Goal: Task Accomplishment & Management: Manage account settings

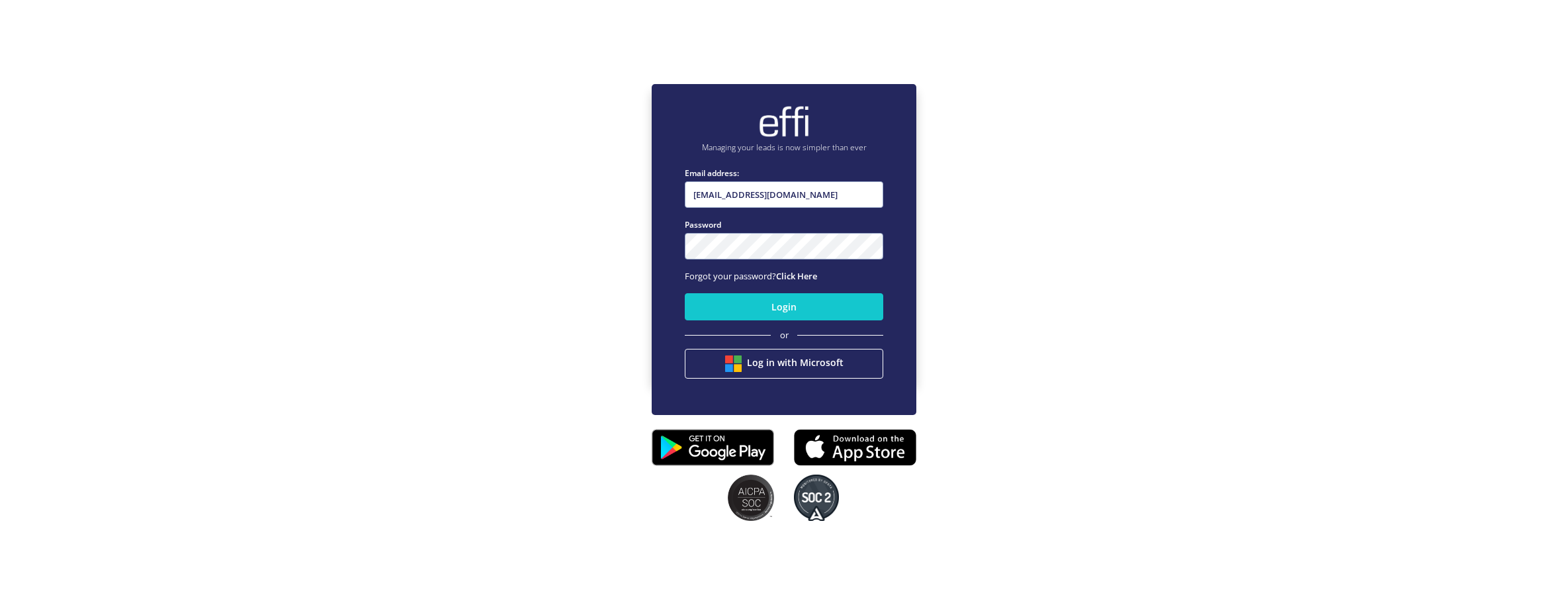
click at [1252, 176] on div "Managing your leads is now simpler than ever Email address: bluecorp8@bigpond.c…" at bounding box center [784, 232] width 1568 height 605
click at [768, 316] on button "Login" at bounding box center [784, 307] width 198 height 27
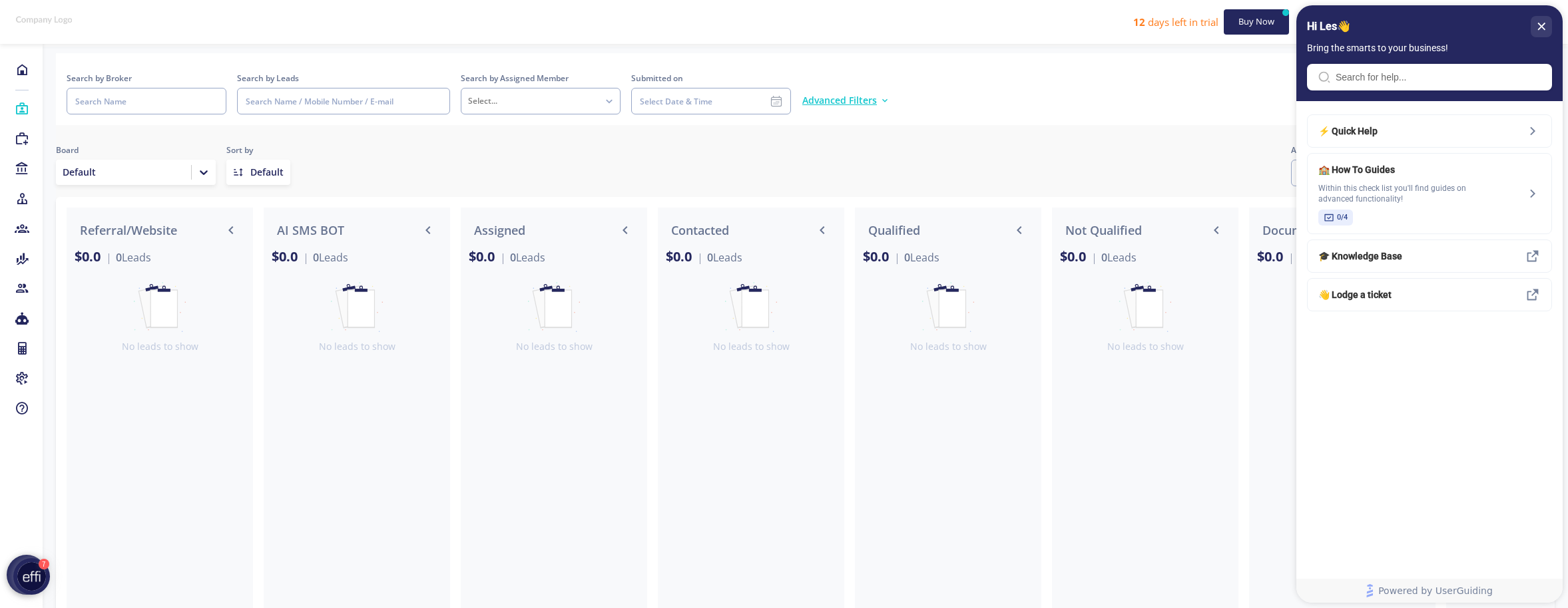
click at [1078, 95] on div "Search by Broker Search by Leads Search by Assigned Member Select... Submitted …" at bounding box center [805, 94] width 1477 height 43
click at [403, 457] on div at bounding box center [356, 442] width 181 height 166
click at [496, 106] on div "Select..." at bounding box center [530, 101] width 137 height 19
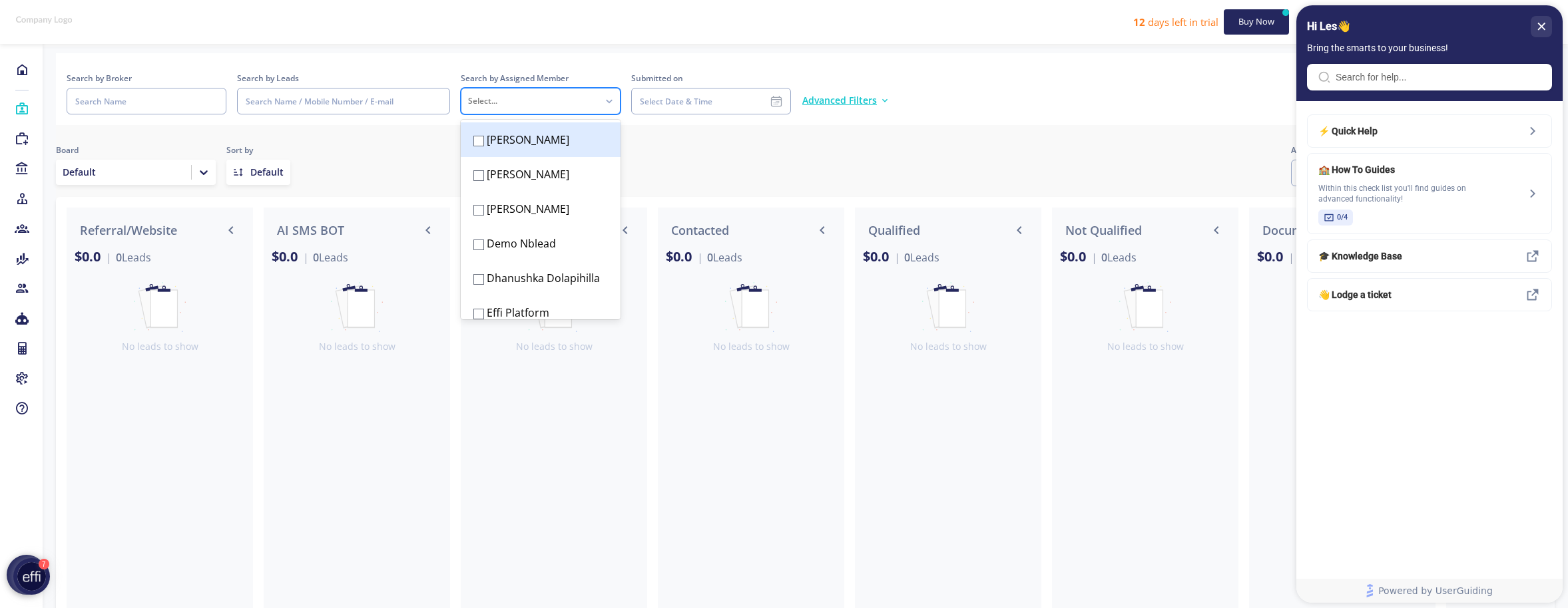
click at [499, 104] on div "Select..." at bounding box center [530, 101] width 124 height 11
click at [511, 449] on div at bounding box center [553, 442] width 181 height 166
click at [514, 106] on div "Select..." at bounding box center [530, 101] width 124 height 11
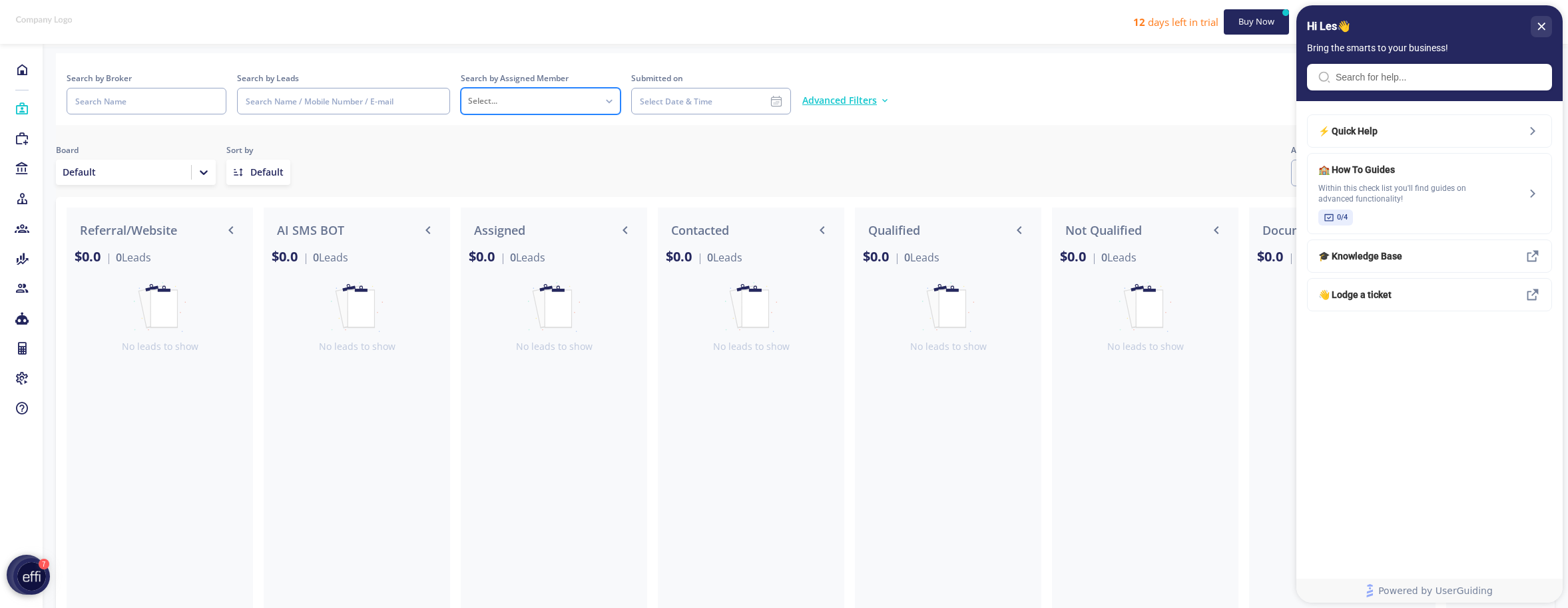
click at [515, 101] on div "Select..." at bounding box center [530, 101] width 124 height 11
click at [506, 102] on div "Select..." at bounding box center [530, 101] width 124 height 11
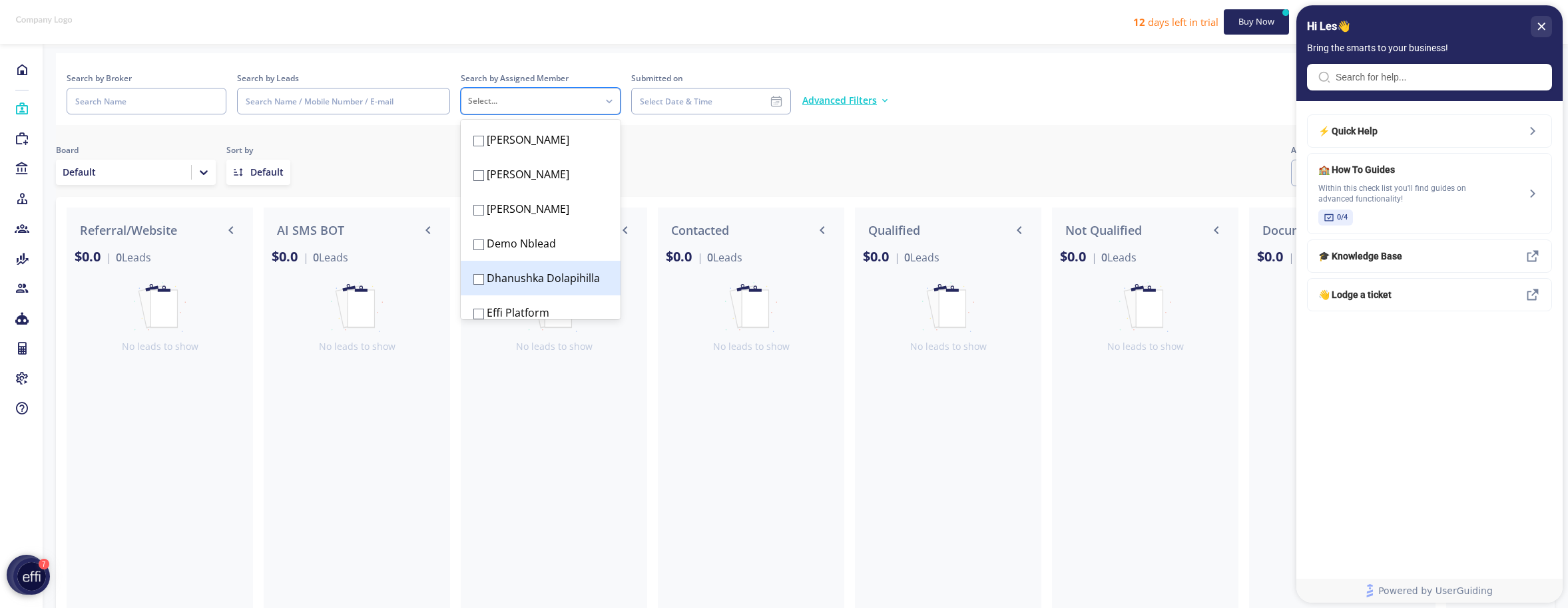
scroll to position [181, 0]
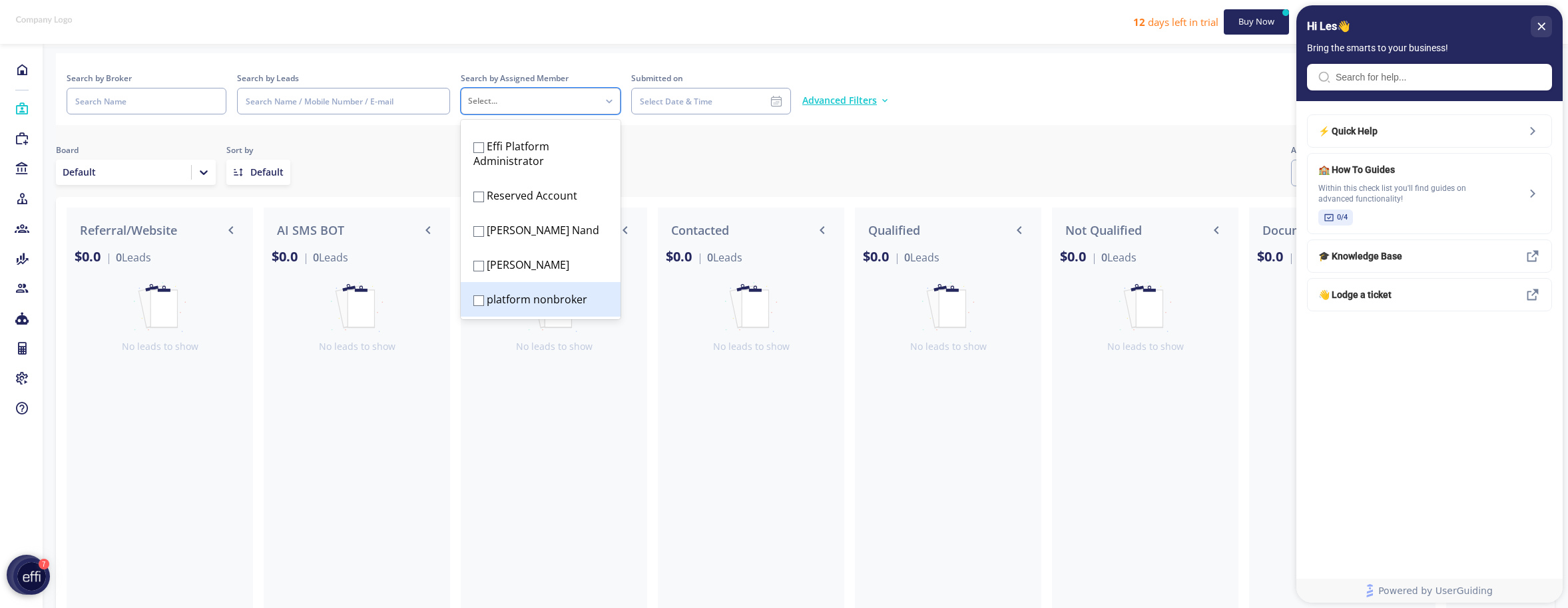
click at [518, 297] on label "platform nonbroker" at bounding box center [537, 299] width 101 height 14
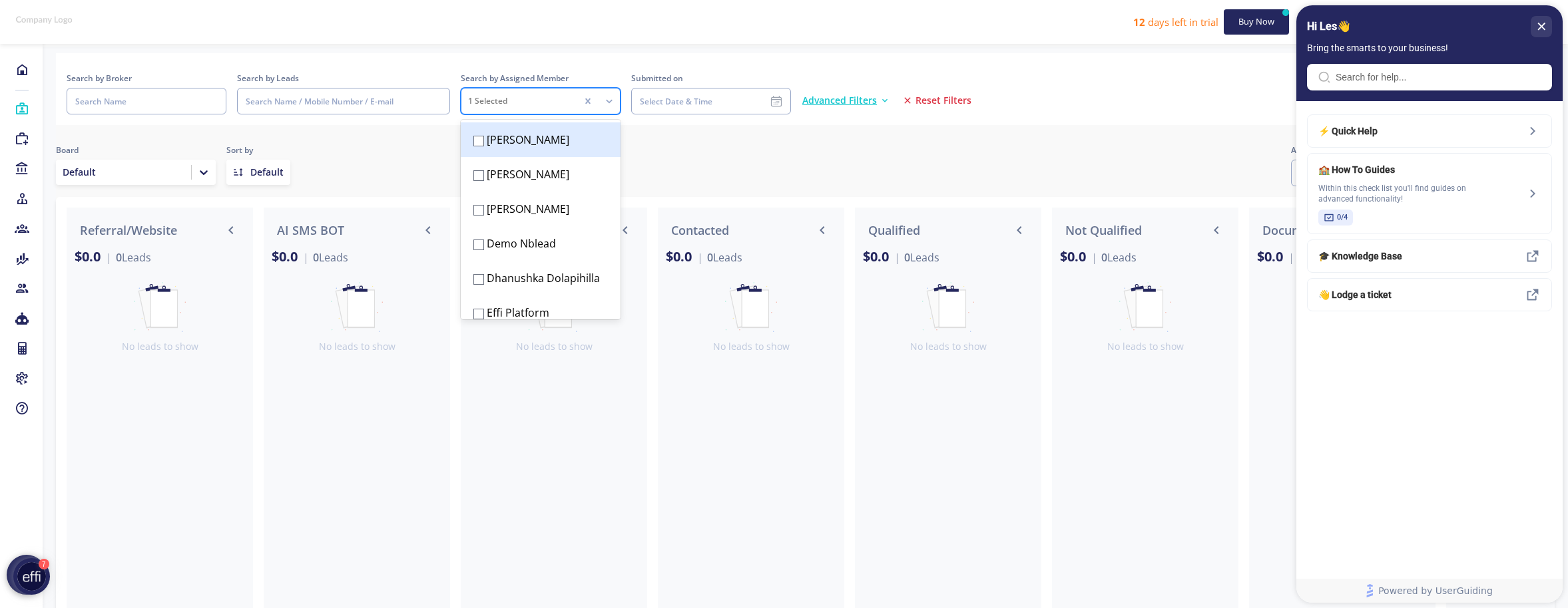
click at [484, 99] on div "1 Selected" at bounding box center [519, 101] width 102 height 11
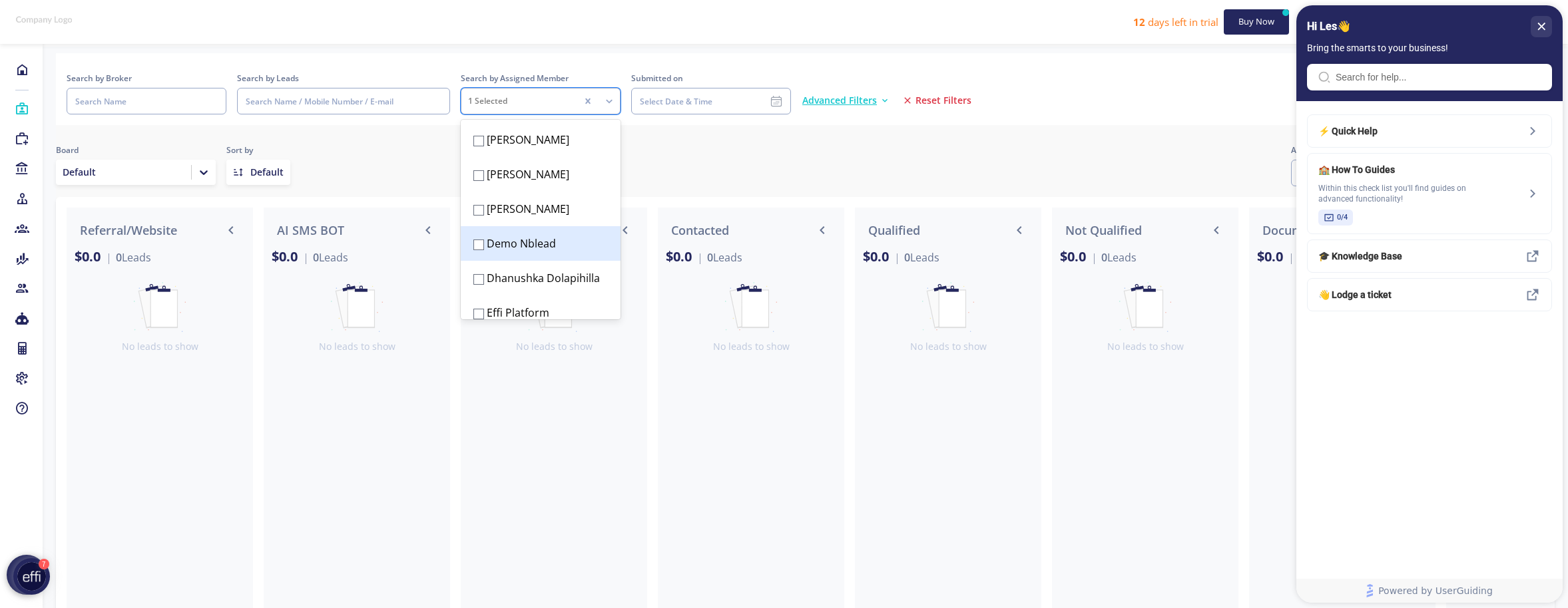
click at [508, 242] on label "Demo Nblead" at bounding box center [521, 244] width 69 height 14
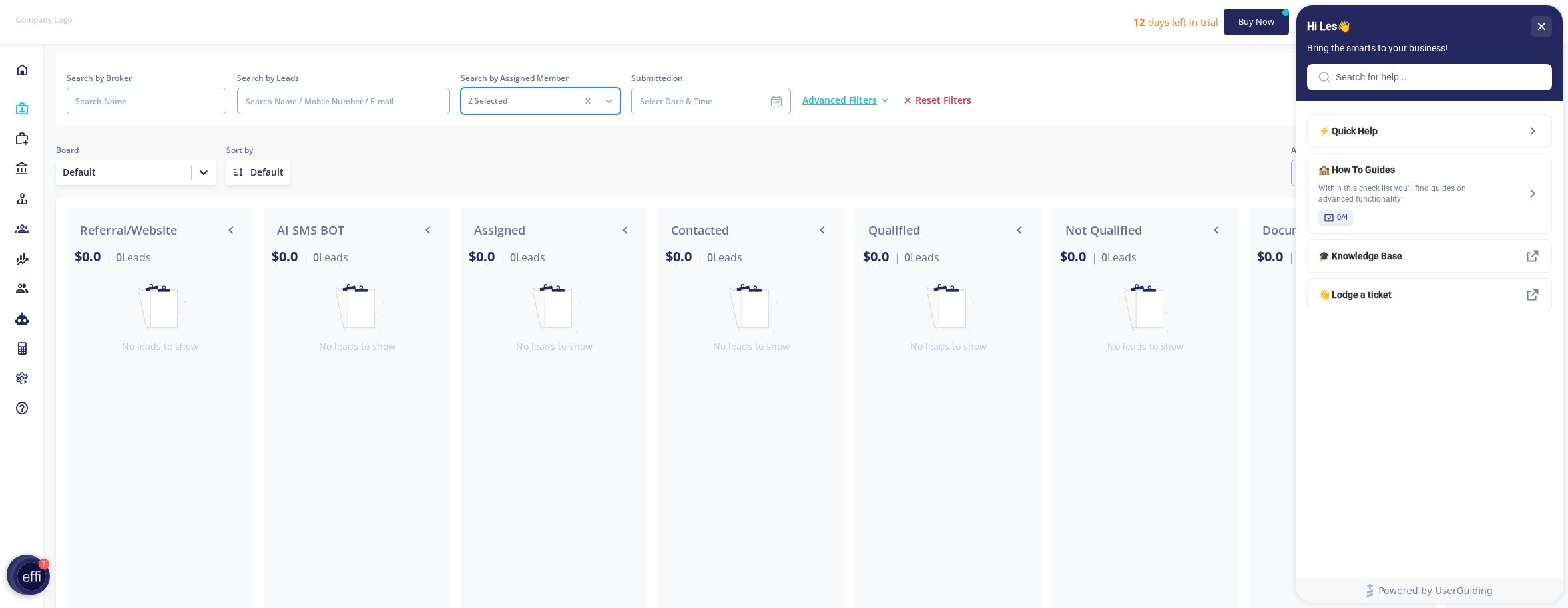
click at [553, 106] on div "2 Selected" at bounding box center [519, 101] width 102 height 11
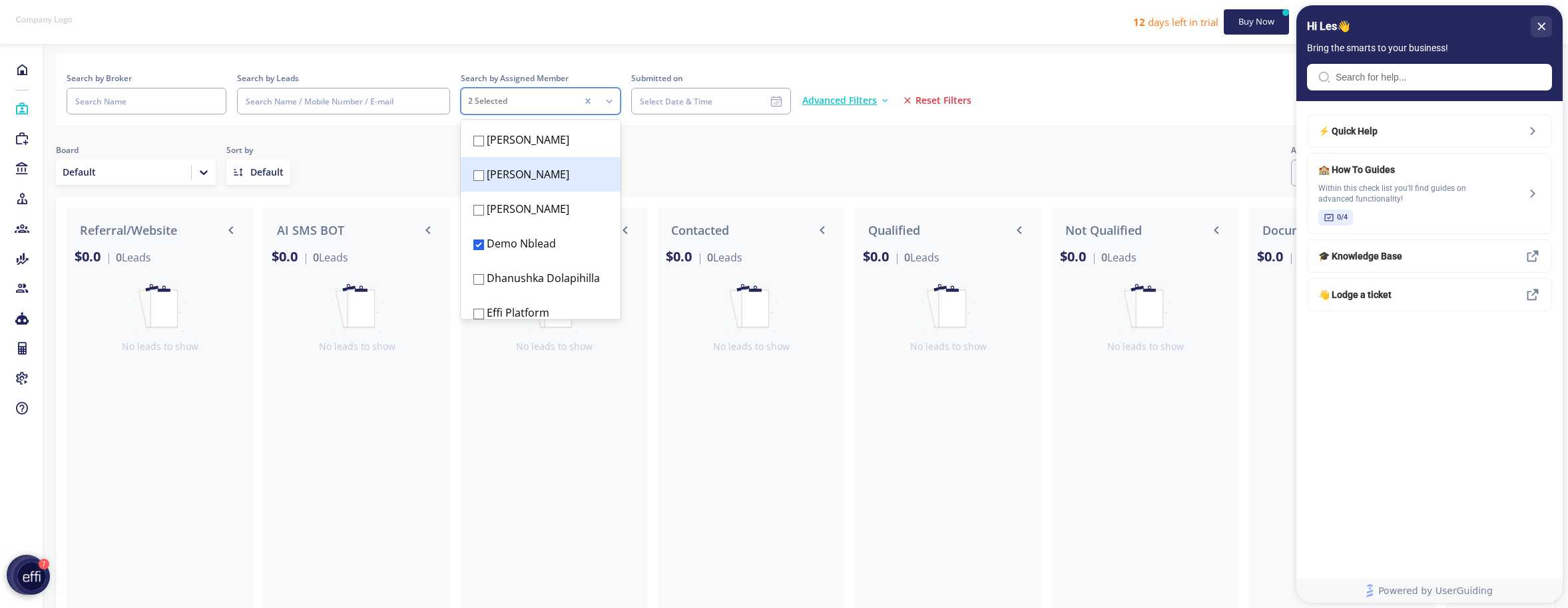
click at [531, 179] on div "David Yu" at bounding box center [541, 174] width 144 height 24
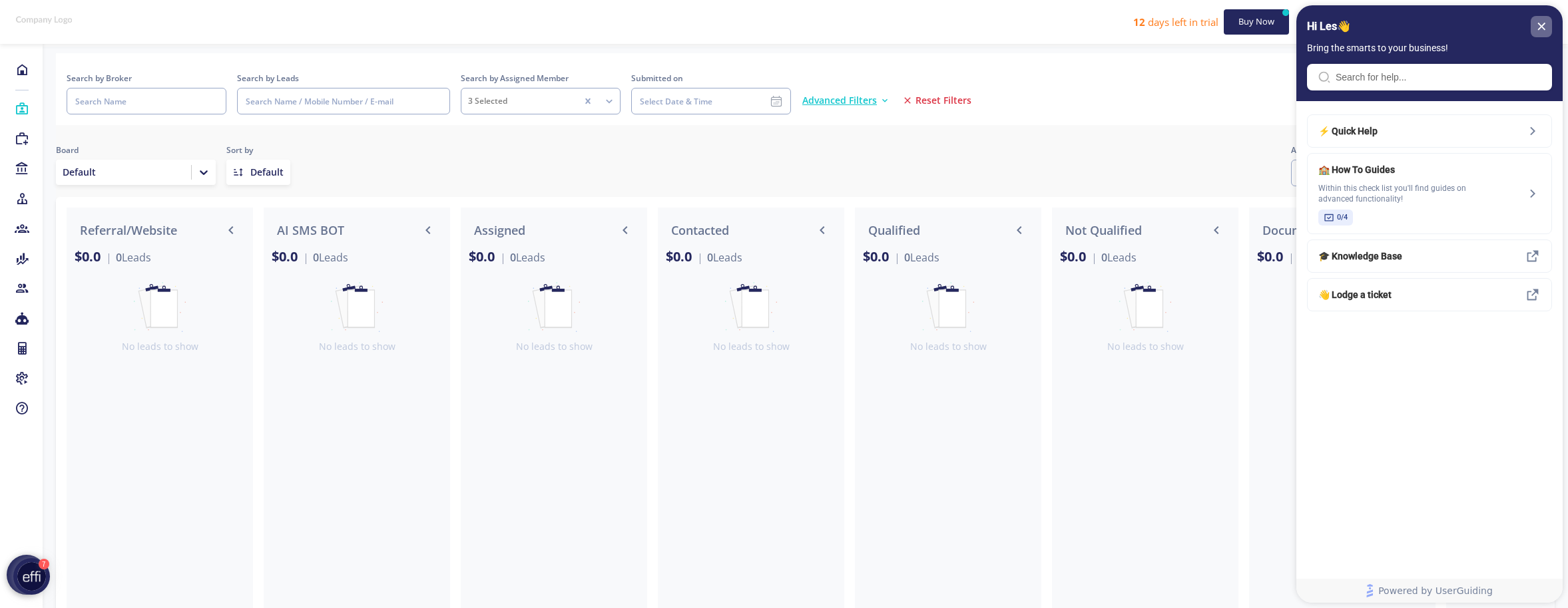
click at [1539, 26] on icon "close resource center" at bounding box center [1541, 26] width 8 height 8
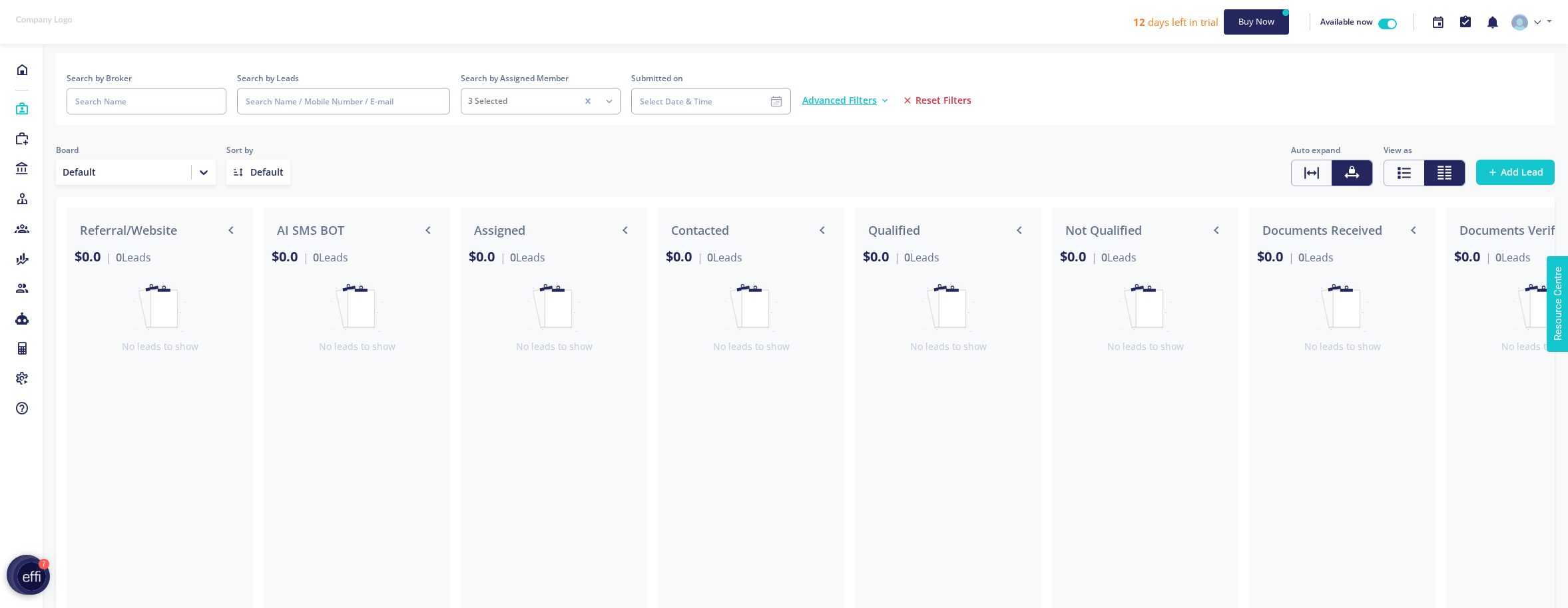
click at [855, 451] on div "Qualified $0.0 0 Leads No leads to show" at bounding box center [948, 427] width 187 height 438
click at [22, 231] on icon at bounding box center [21, 229] width 14 height 14
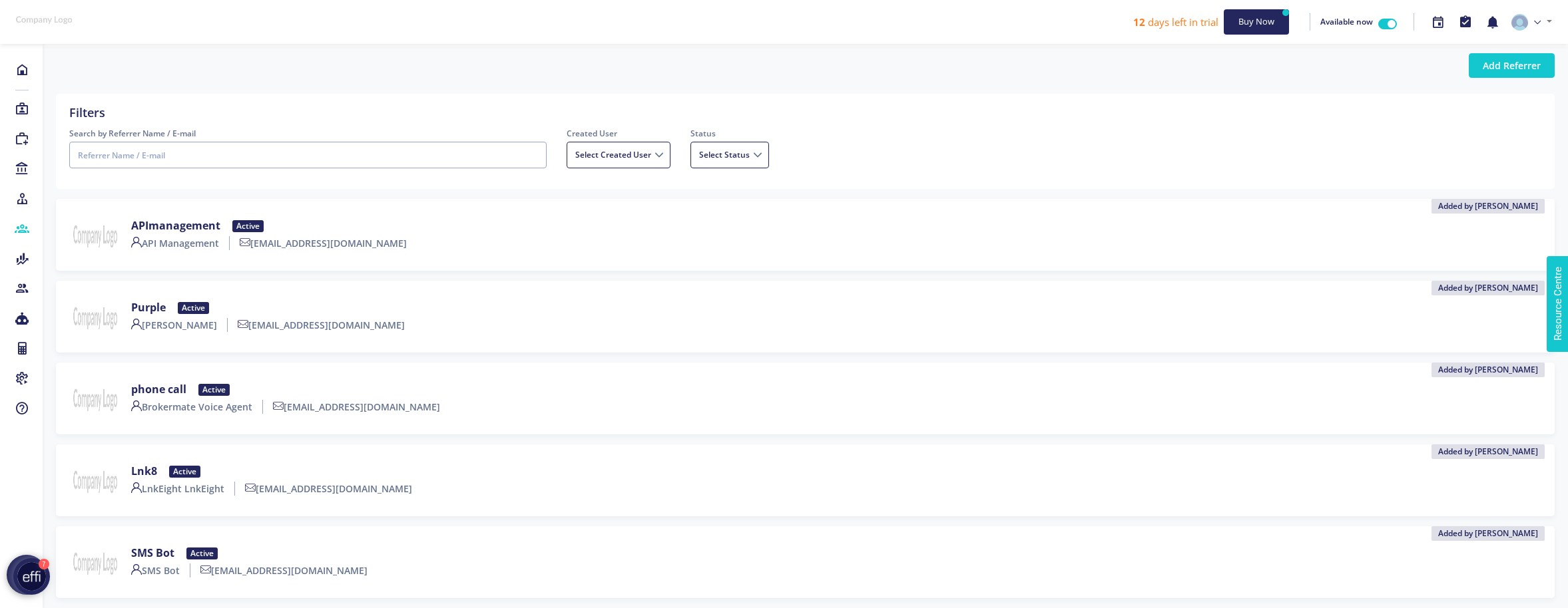
click at [486, 211] on div "APImanagement Active API Management apimanage@mailinator.com Added by Effi" at bounding box center [805, 234] width 1472 height 52
click at [1213, 211] on div "APImanagement Active API Management apimanage@mailinator.com Added by Effi" at bounding box center [805, 234] width 1472 height 52
drag, startPoint x: 1153, startPoint y: 124, endPoint x: 1441, endPoint y: 76, distance: 292.0
click at [1154, 124] on div "Filters" at bounding box center [805, 115] width 1492 height 24
click at [1517, 64] on button "Add Referrer" at bounding box center [1512, 65] width 86 height 24
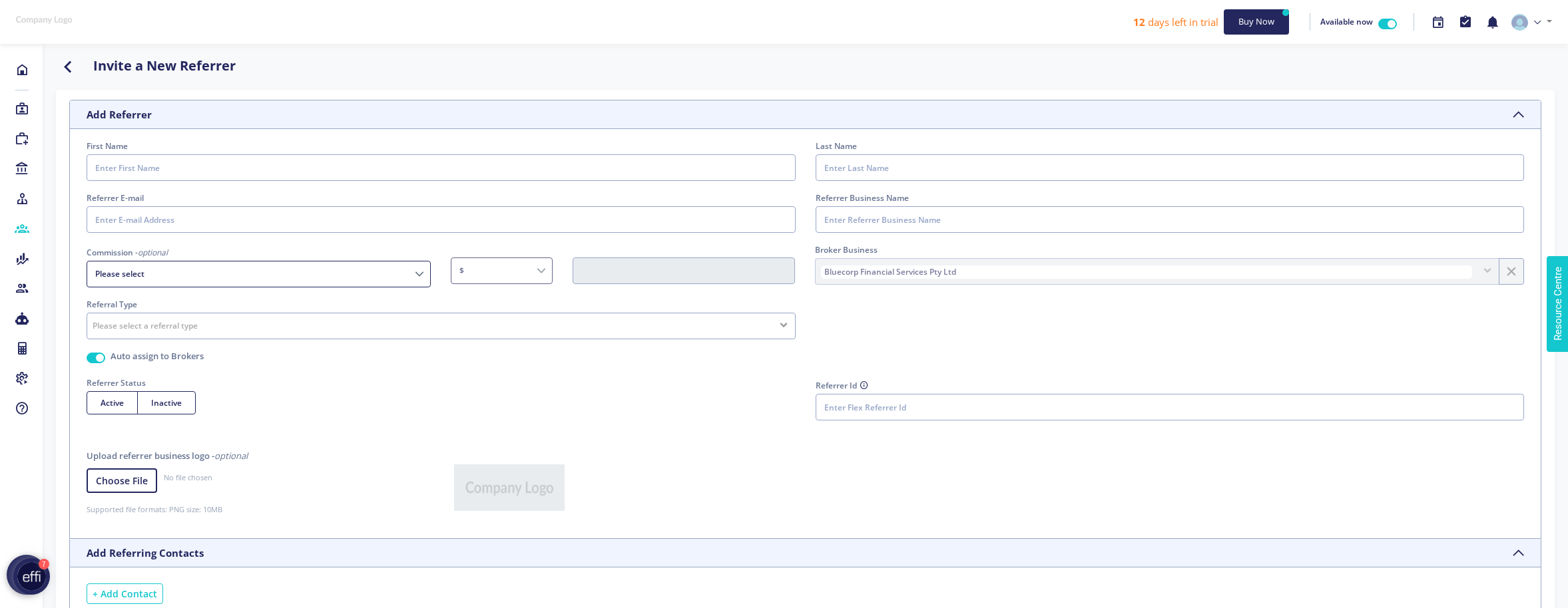
click at [358, 392] on div "Active Inactive" at bounding box center [441, 403] width 709 height 24
click at [437, 392] on div "Active Inactive" at bounding box center [441, 403] width 709 height 24
